Goal: Find specific page/section: Locate a particular part of the current website

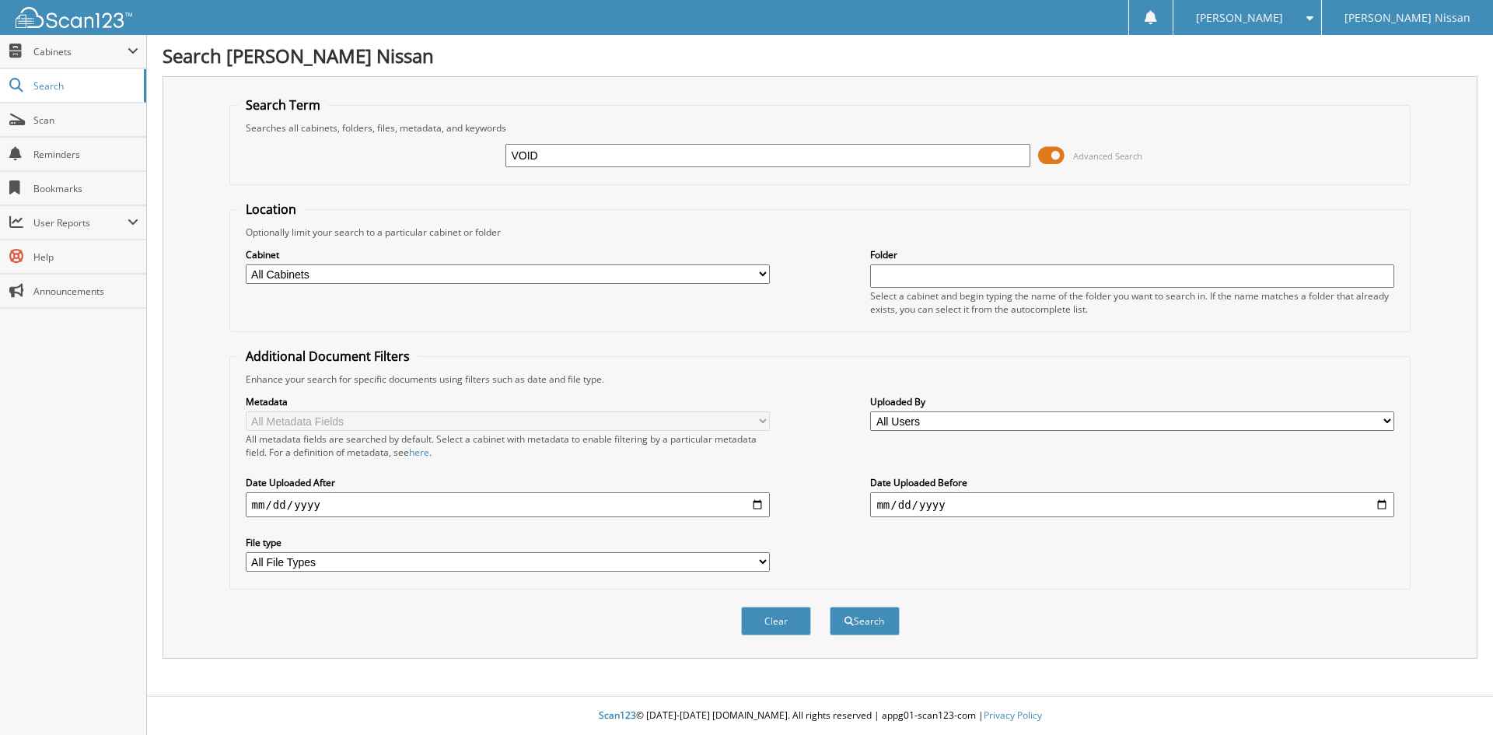
type input "VOID"
click at [830, 606] on button "Search" at bounding box center [865, 620] width 70 height 29
click at [482, 276] on select "All Cabinets CANCELLATIONS CAR DEALS COMPLETED PROMISSORY NOTES COMPLETED WE OW…" at bounding box center [508, 273] width 524 height 19
select select "43163"
click at [246, 264] on select "All Cabinets CANCELLATIONS CAR DEALS COMPLETED PROMISSORY NOTES COMPLETED WE OW…" at bounding box center [508, 273] width 524 height 19
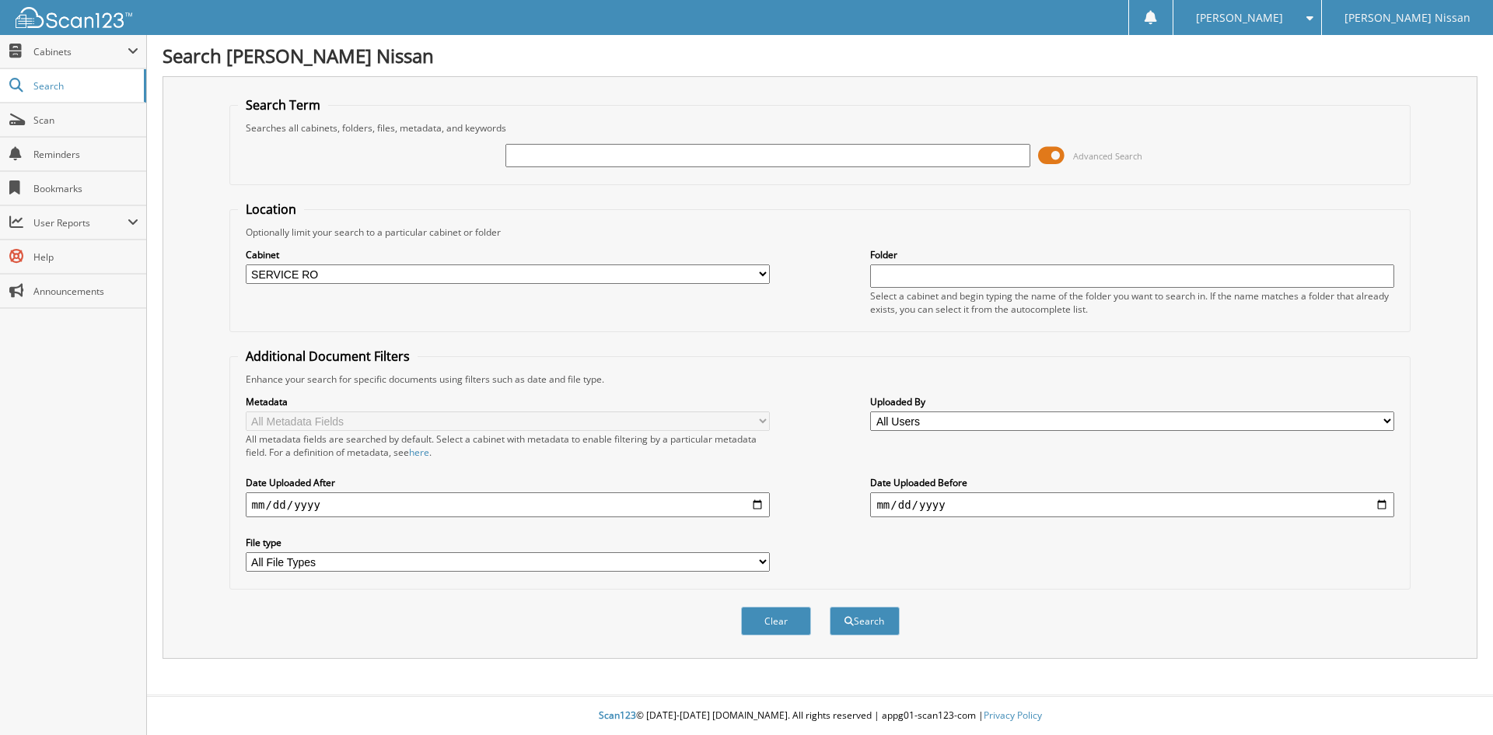
click at [619, 162] on input "text" at bounding box center [767, 155] width 524 height 23
type input "VOID"
click at [830, 606] on button "Search" at bounding box center [865, 620] width 70 height 29
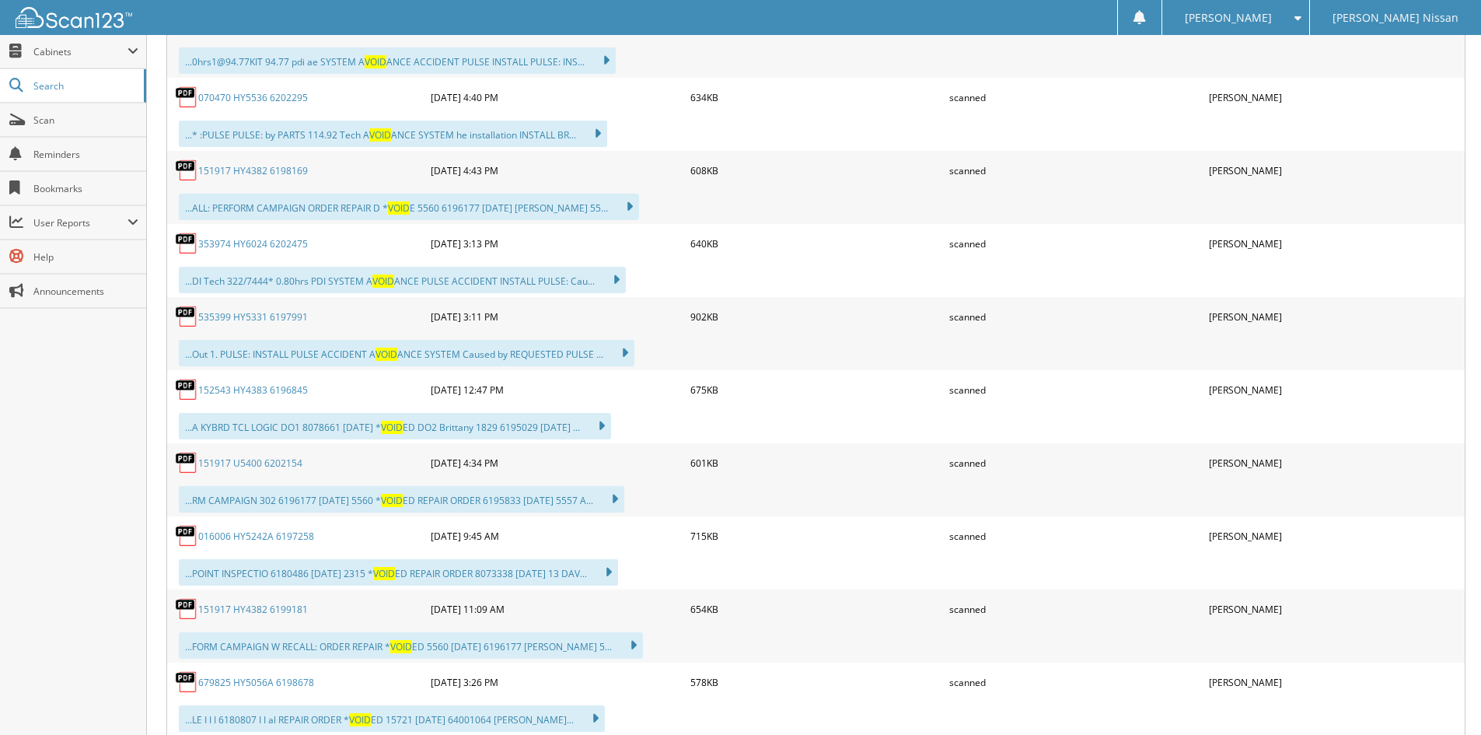
scroll to position [12673, 0]
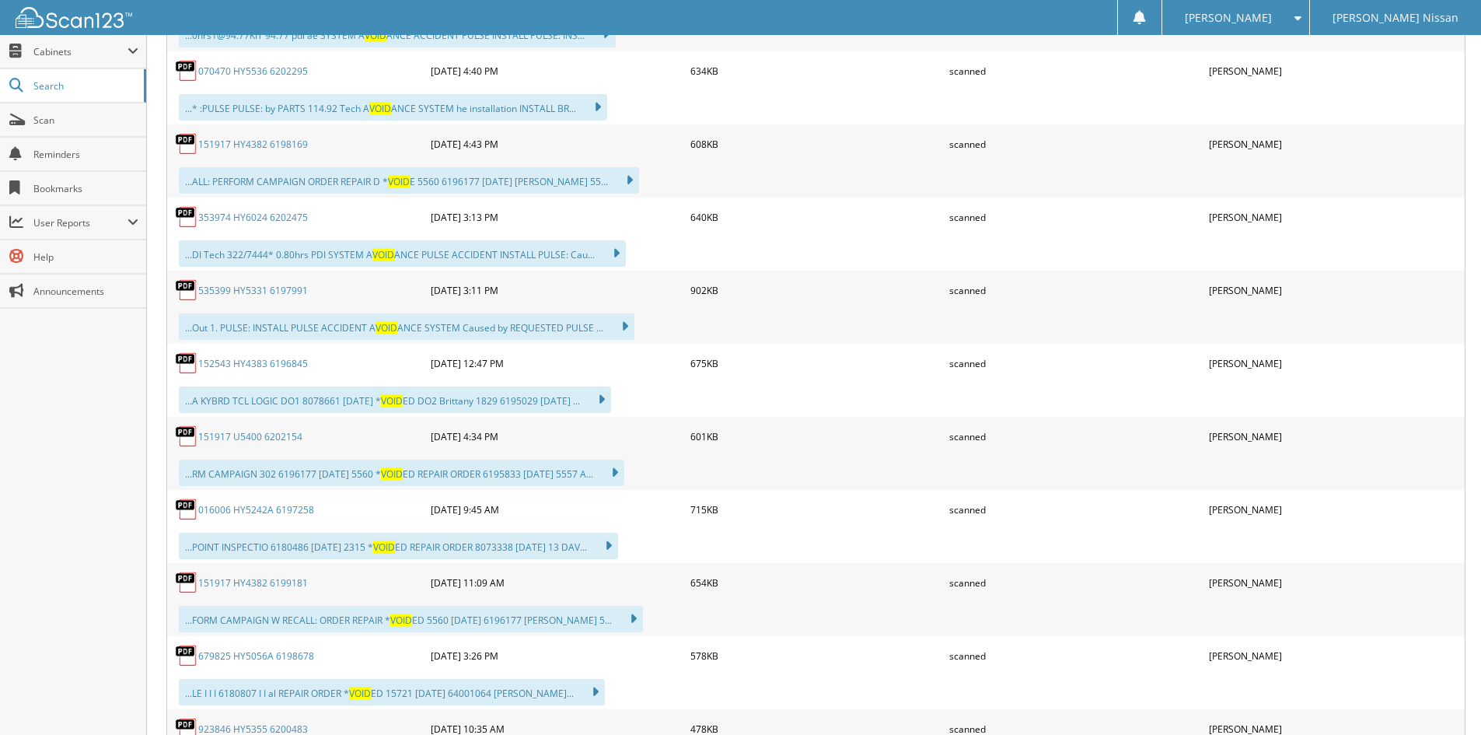
drag, startPoint x: 317, startPoint y: 362, endPoint x: 264, endPoint y: 363, distance: 52.9
click at [264, 363] on div "152543 HY4383 6196845" at bounding box center [297, 363] width 260 height 31
drag, startPoint x: 291, startPoint y: 364, endPoint x: 152, endPoint y: 393, distance: 141.3
drag, startPoint x: 313, startPoint y: 365, endPoint x: 271, endPoint y: 365, distance: 42.8
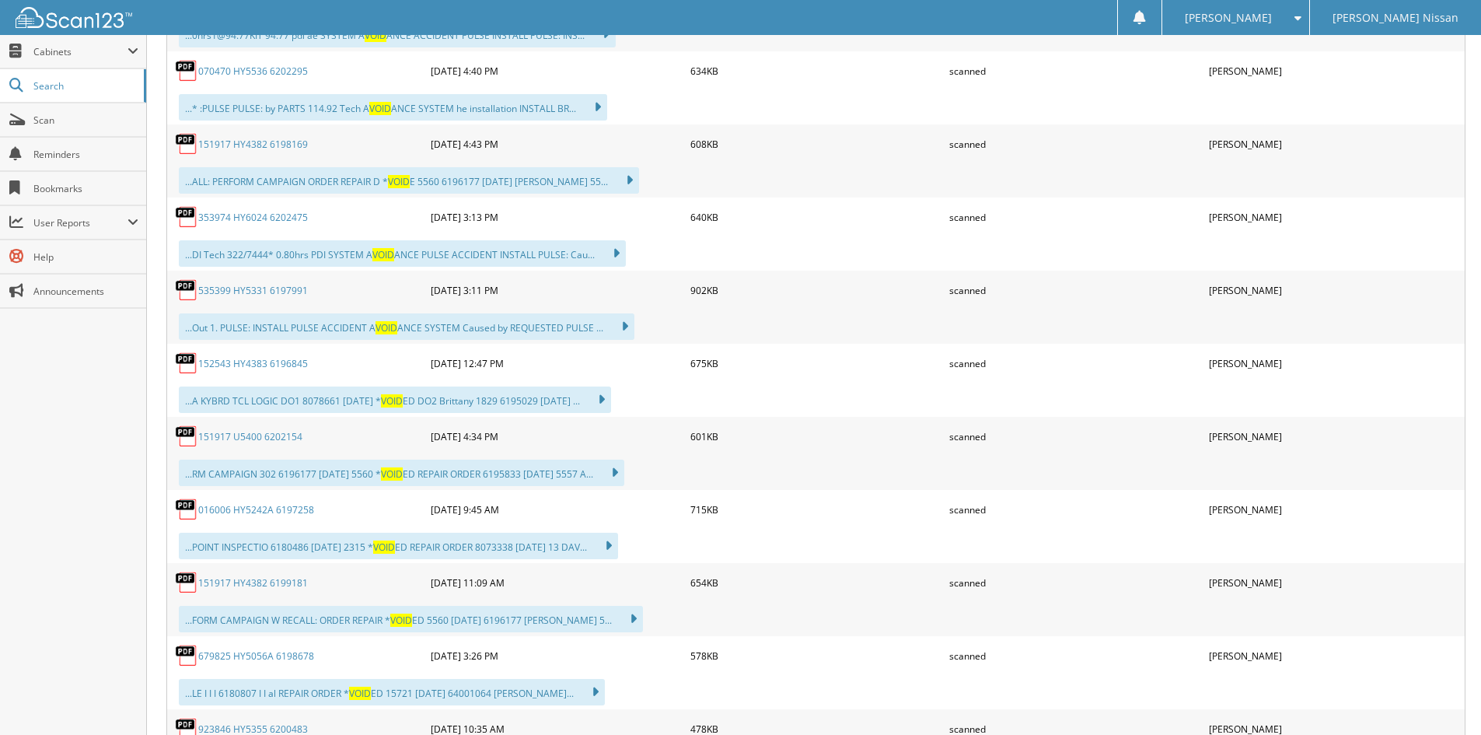
click at [271, 365] on div "152543 HY4383 6196845" at bounding box center [297, 363] width 260 height 31
drag, startPoint x: 307, startPoint y: 433, endPoint x: 264, endPoint y: 442, distance: 43.6
click at [264, 442] on div "151917 U5400 6202154" at bounding box center [297, 436] width 260 height 31
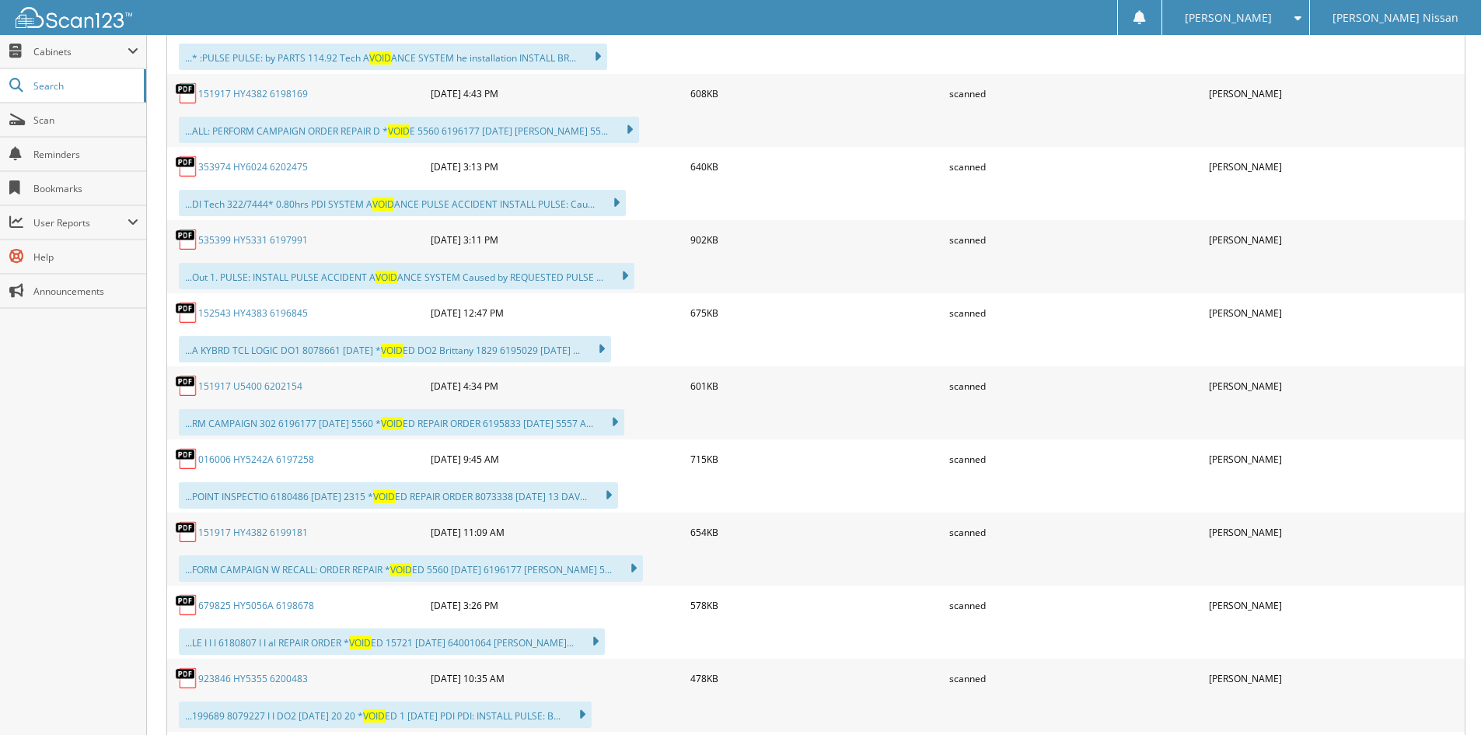
scroll to position [12750, 0]
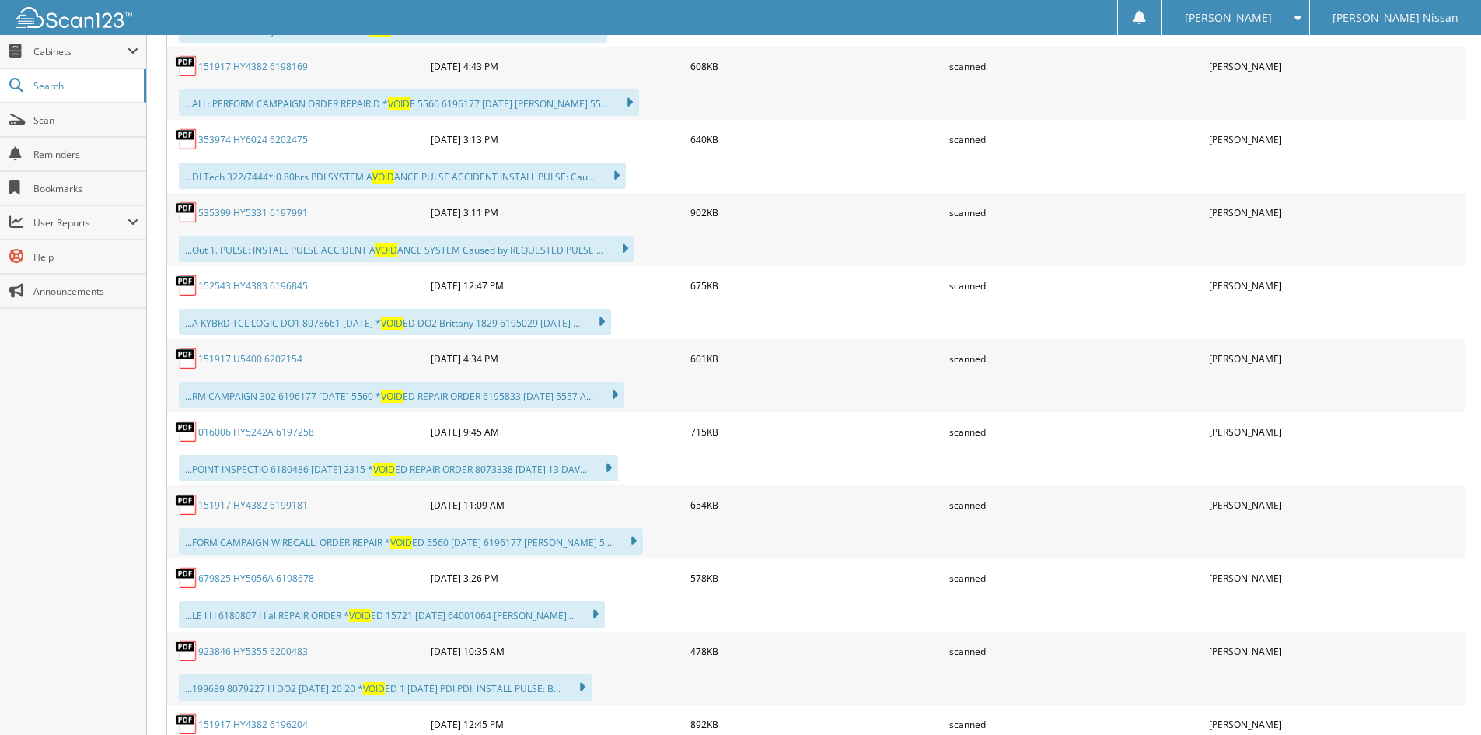
drag, startPoint x: 310, startPoint y: 507, endPoint x: 270, endPoint y: 508, distance: 40.4
click at [270, 508] on div "151917 HY4382 6199181" at bounding box center [297, 504] width 260 height 31
click at [128, 549] on div "Close Cabinets My Company Email Addresses Search Scan" at bounding box center [73, 385] width 147 height 700
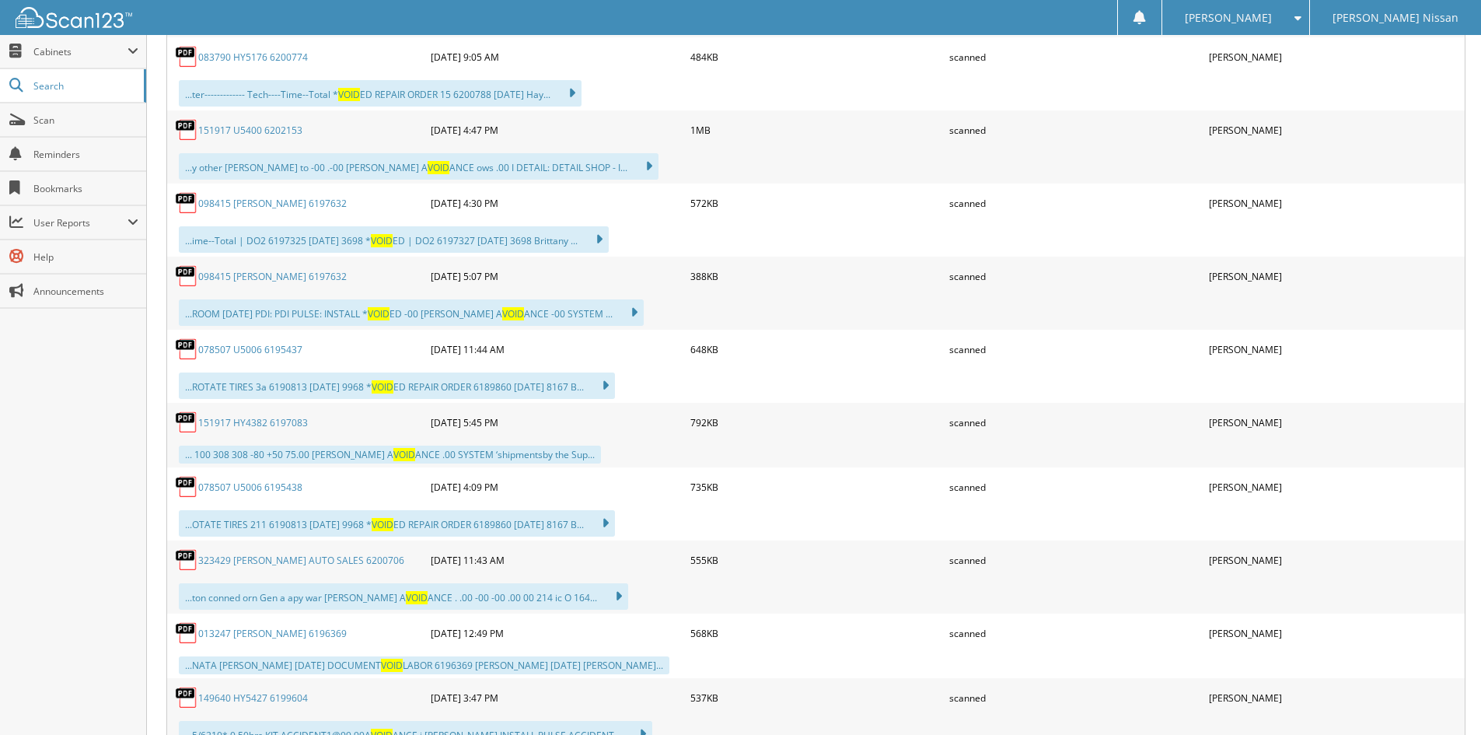
scroll to position [14150, 0]
